Goal: Navigation & Orientation: Find specific page/section

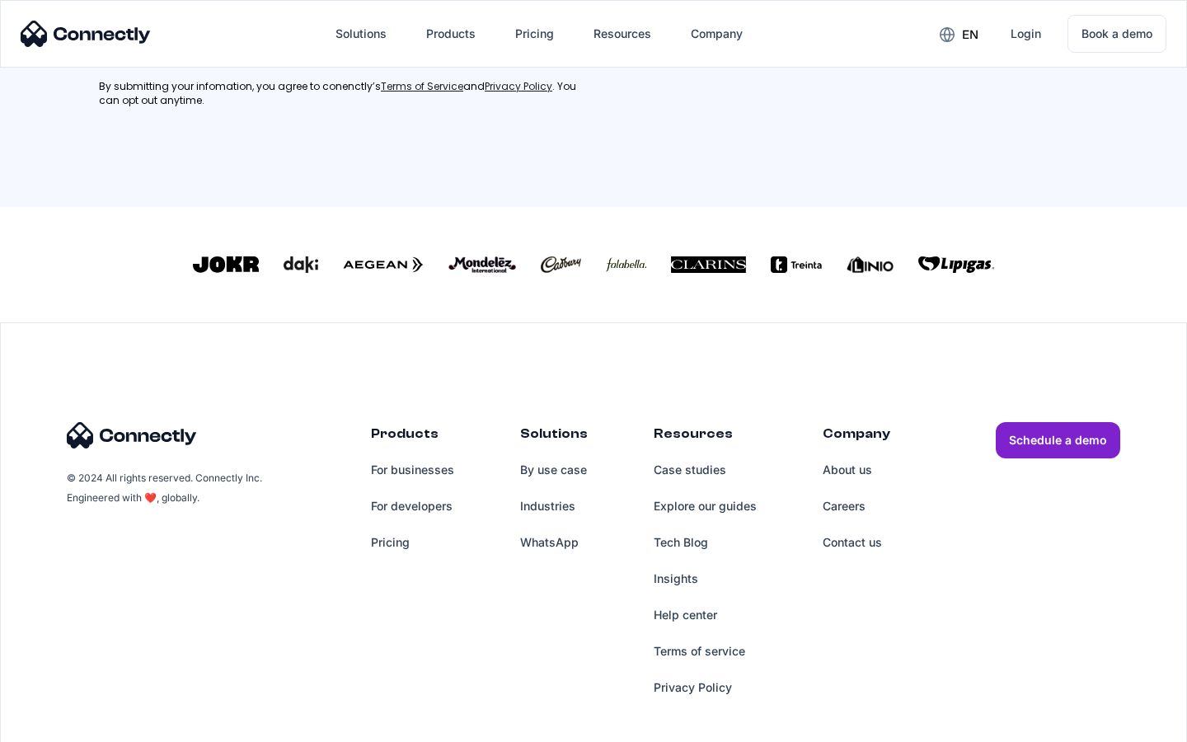
scroll to position [742, 0]
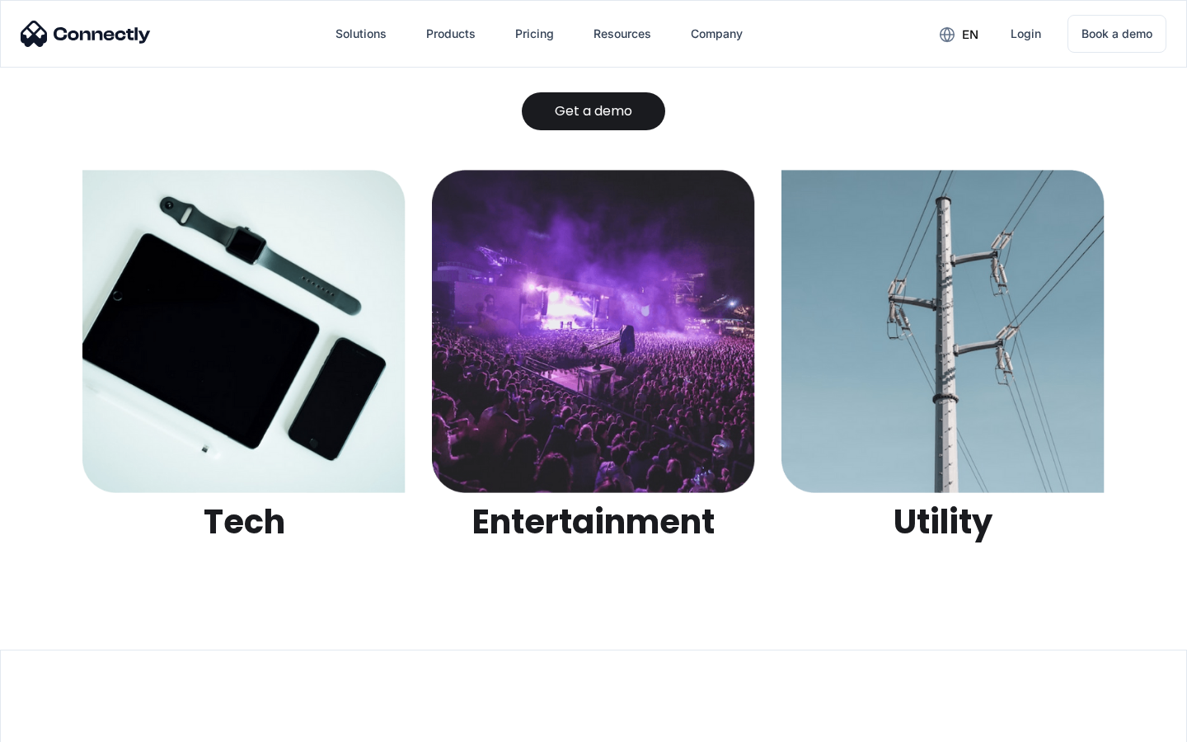
scroll to position [5199, 0]
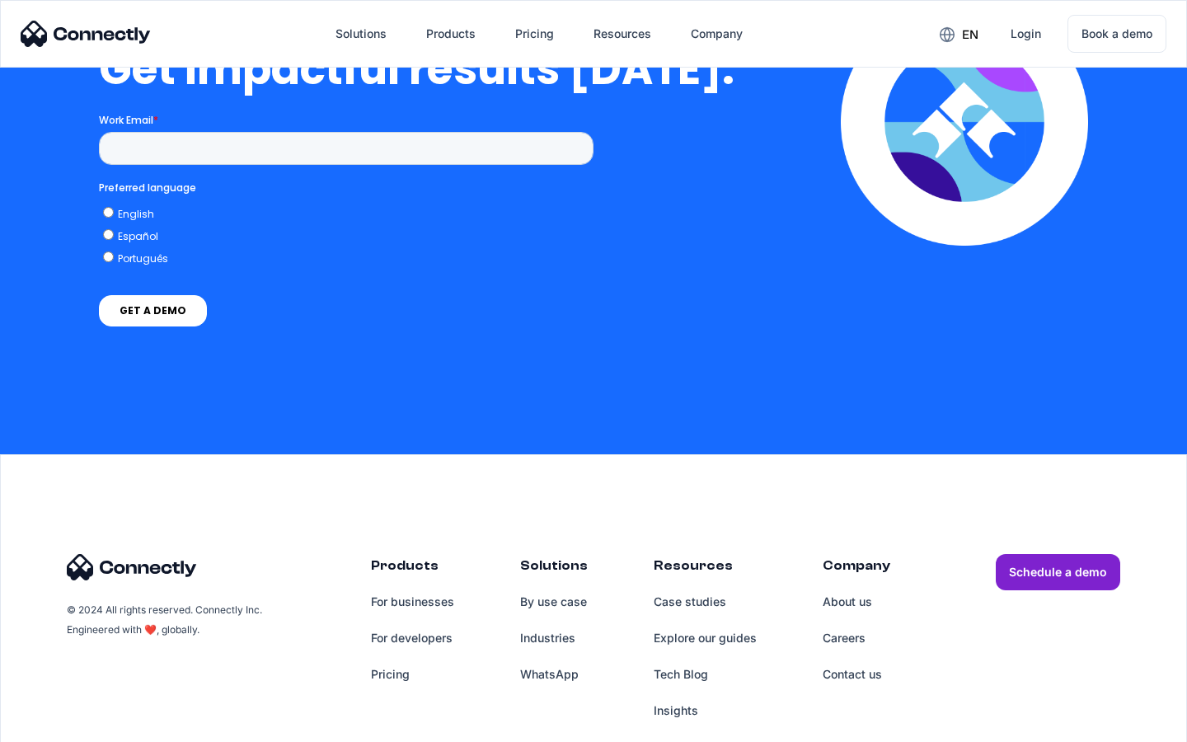
scroll to position [3635, 0]
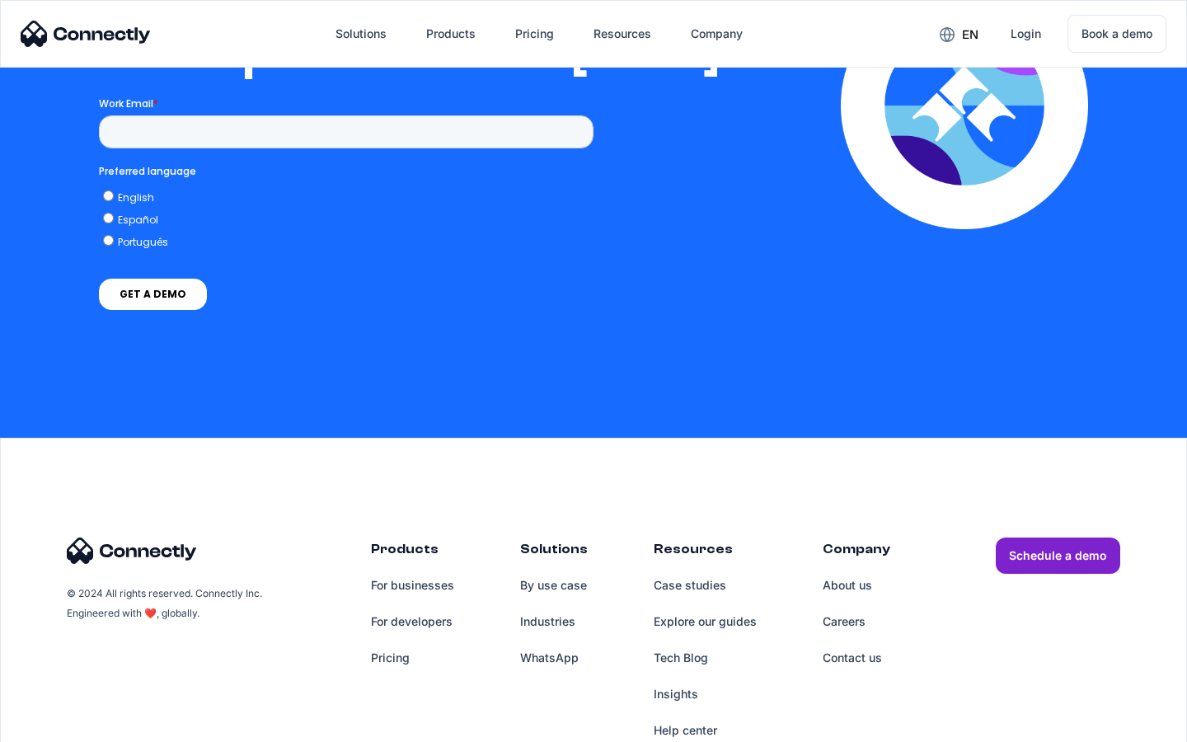
scroll to position [3367, 0]
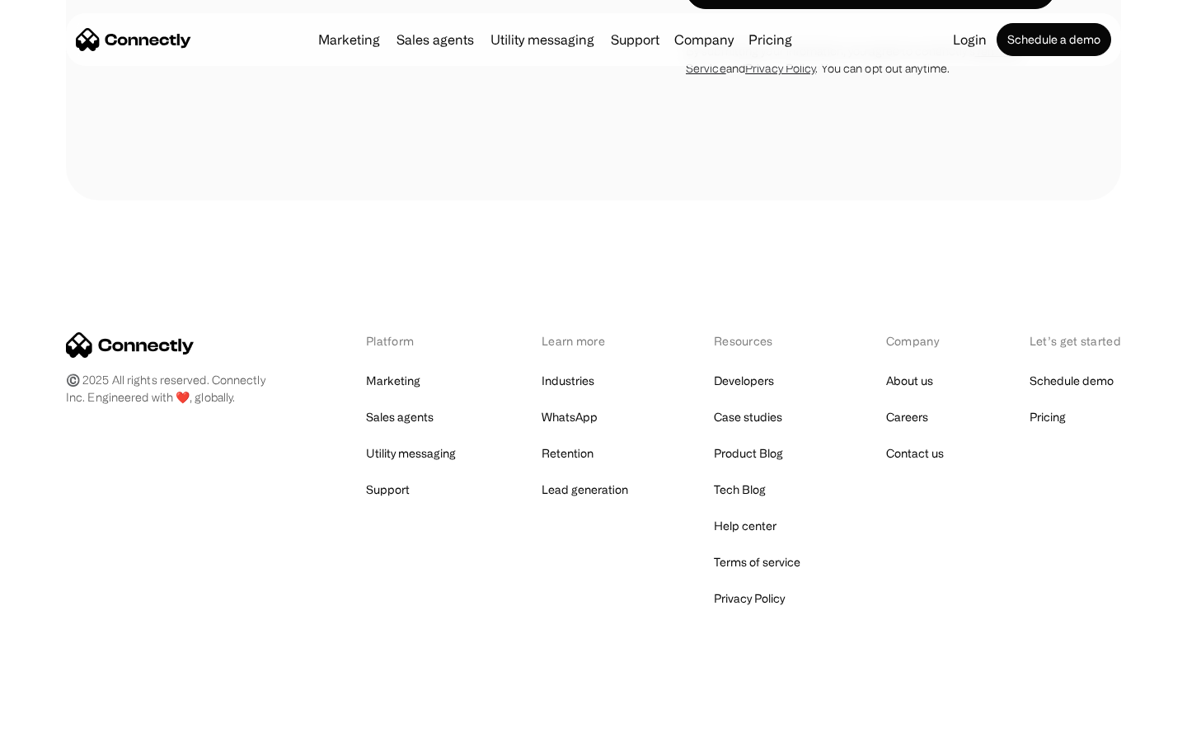
scroll to position [2787, 0]
